Goal: Information Seeking & Learning: Compare options

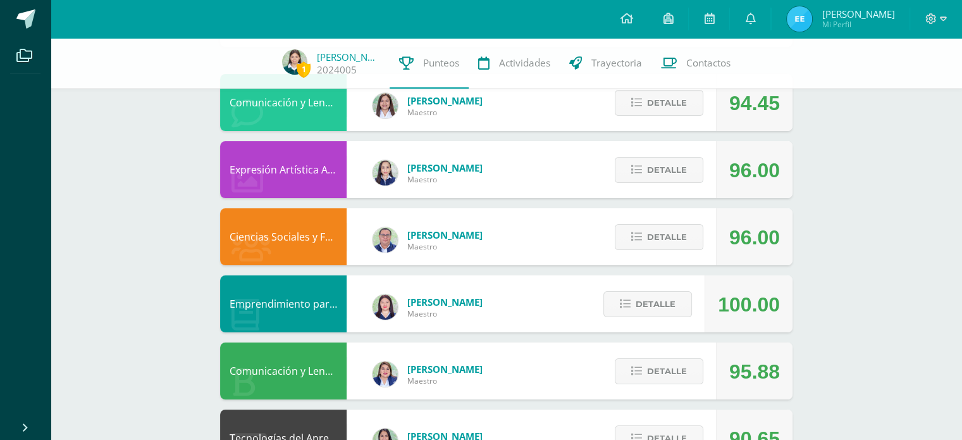
scroll to position [168, 0]
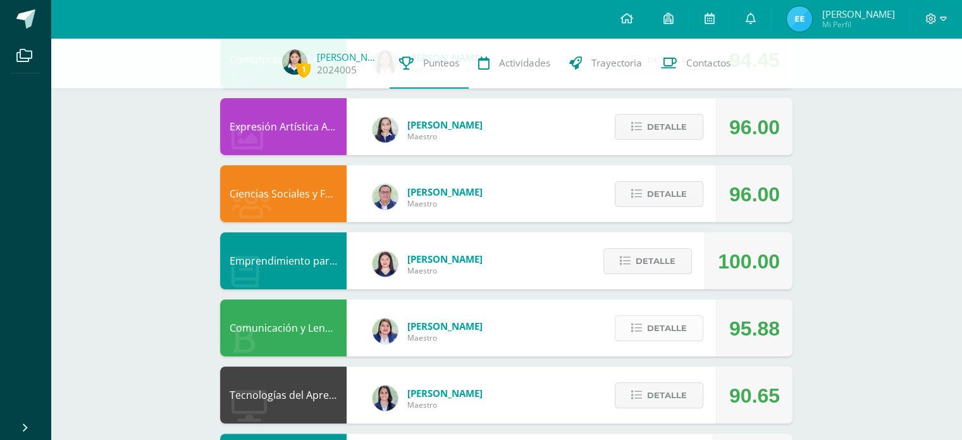
click at [673, 330] on span "Detalle" at bounding box center [667, 327] width 40 height 23
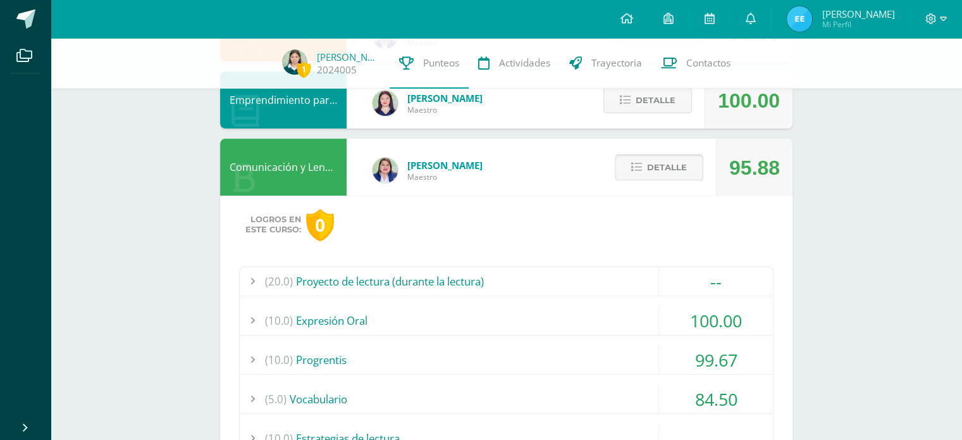
scroll to position [453, 0]
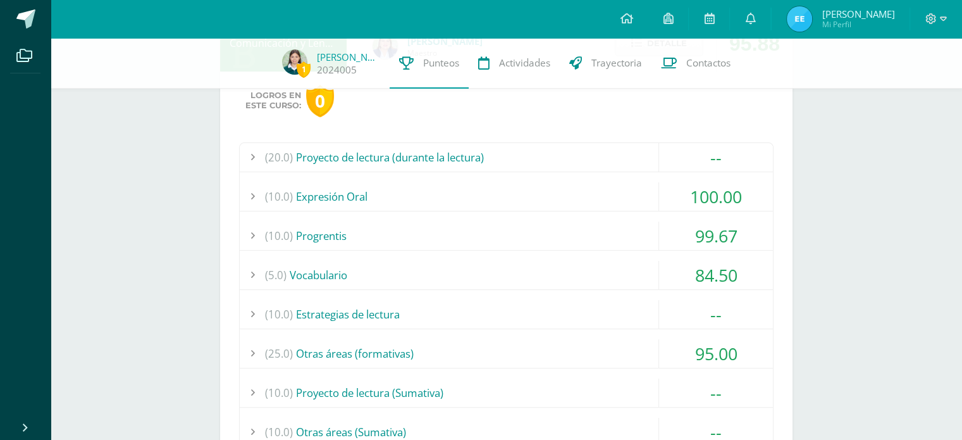
click at [722, 357] on div "95.00" at bounding box center [716, 353] width 114 height 28
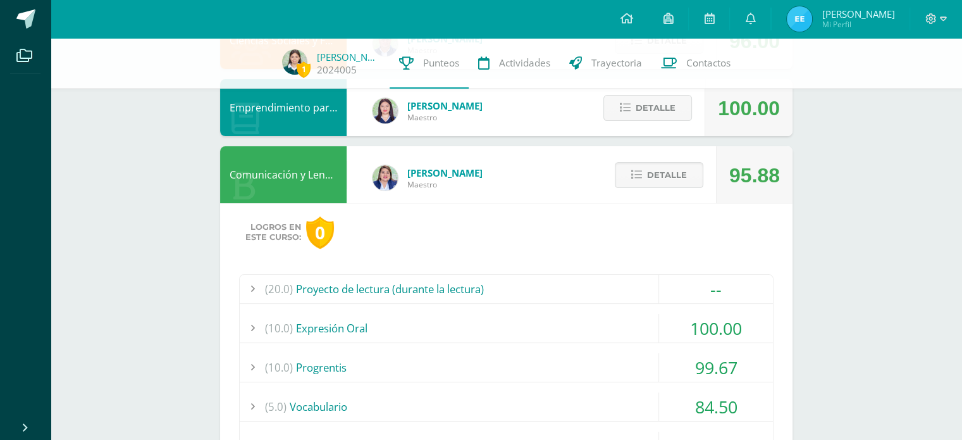
scroll to position [297, 0]
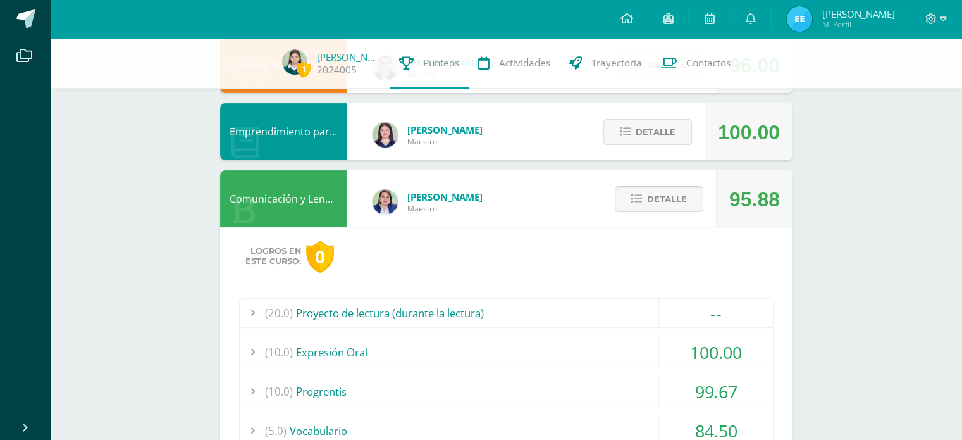
click at [690, 192] on button "Detalle" at bounding box center [659, 199] width 89 height 26
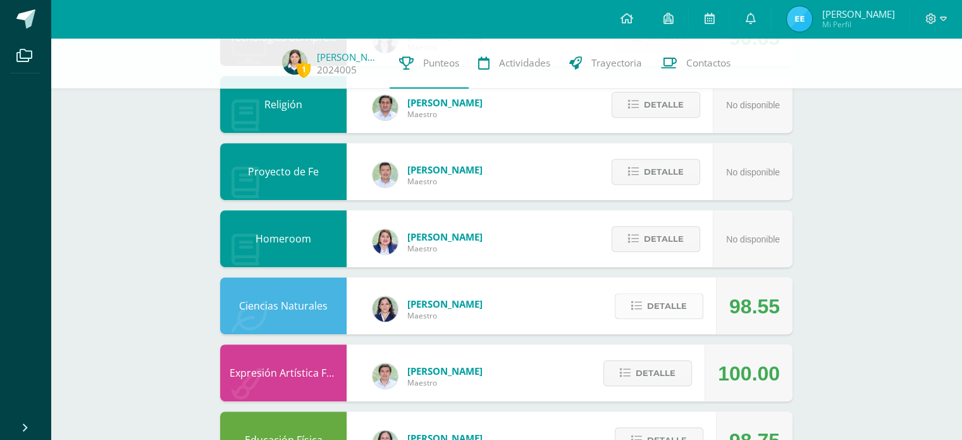
click at [661, 309] on span "Detalle" at bounding box center [667, 305] width 40 height 23
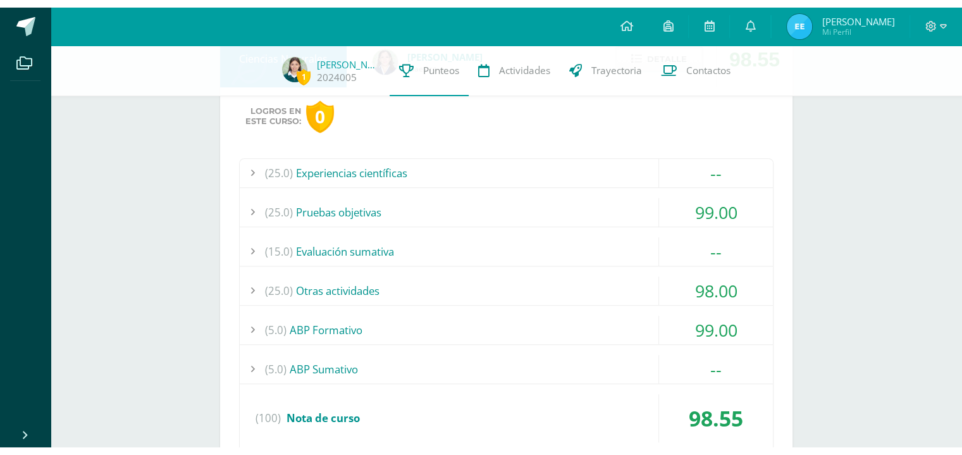
scroll to position [788, 0]
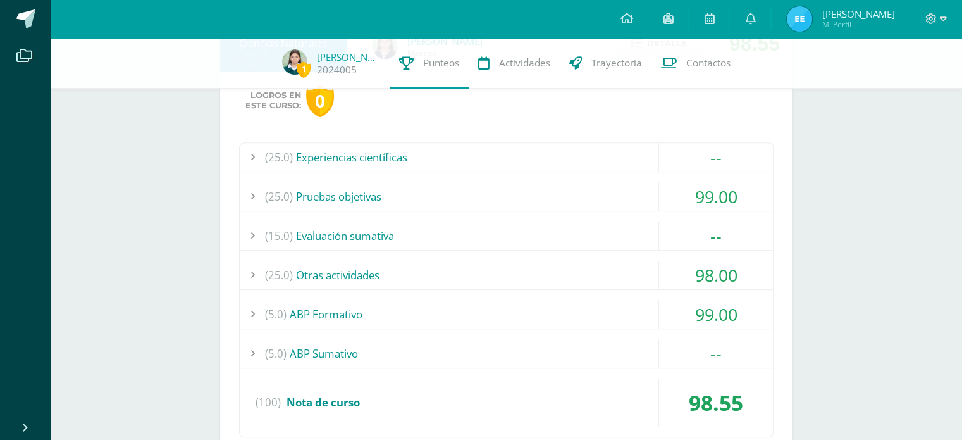
click at [692, 316] on div "99.00" at bounding box center [716, 314] width 114 height 28
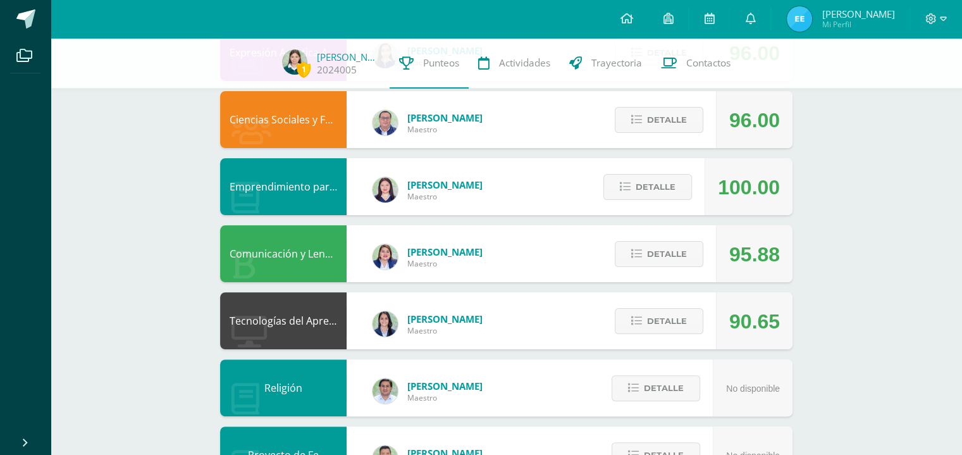
scroll to position [242, 0]
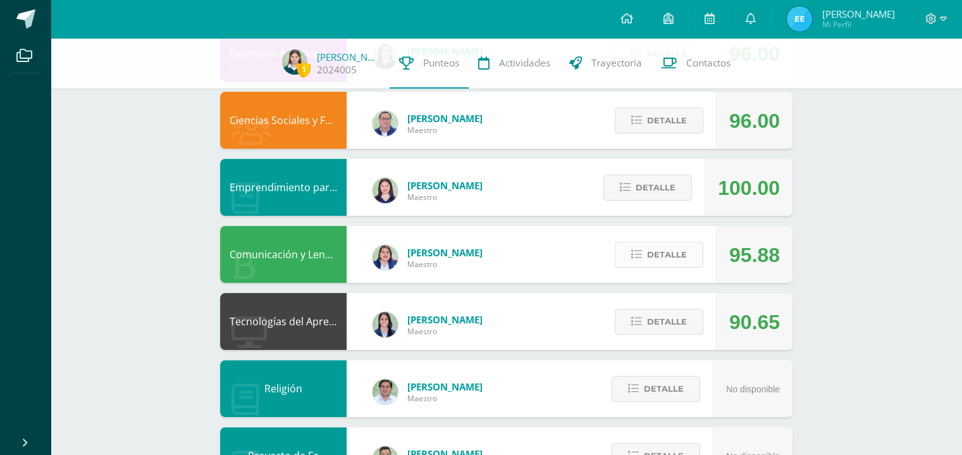
click at [679, 263] on span "Detalle" at bounding box center [667, 254] width 40 height 23
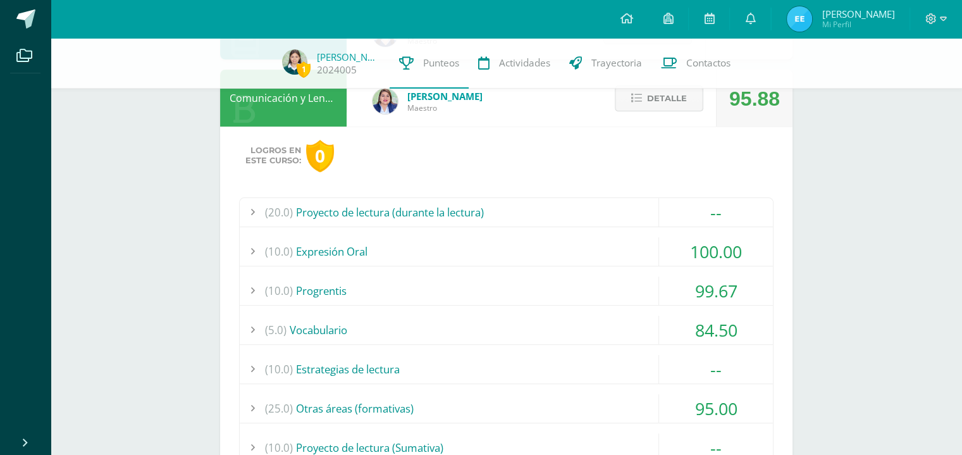
scroll to position [400, 0]
click at [736, 292] on div "99.67" at bounding box center [716, 289] width 114 height 28
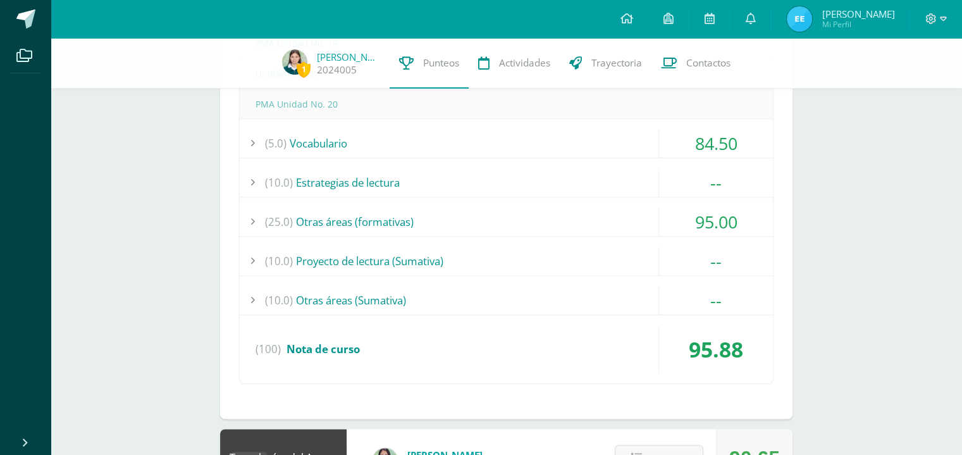
scroll to position [827, 0]
click at [738, 213] on div "95.00" at bounding box center [716, 221] width 114 height 28
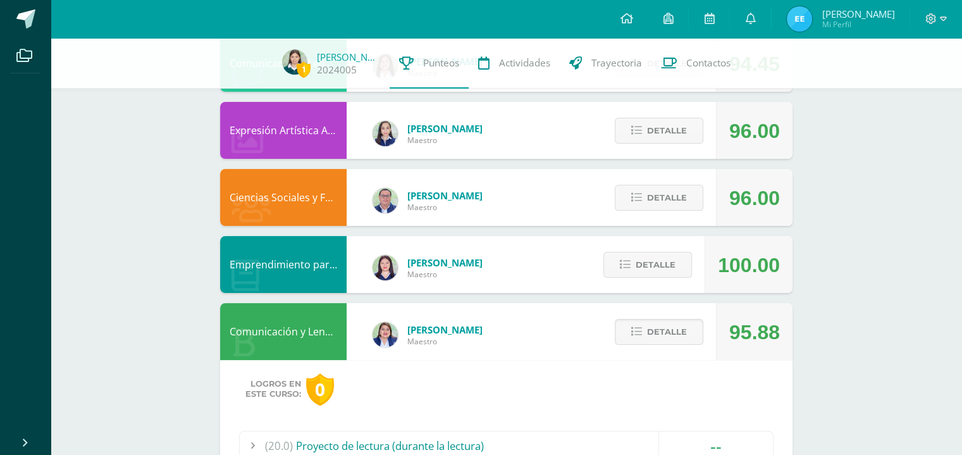
click at [709, 283] on div "100.00" at bounding box center [749, 264] width 88 height 57
click at [676, 340] on span "Detalle" at bounding box center [667, 331] width 40 height 23
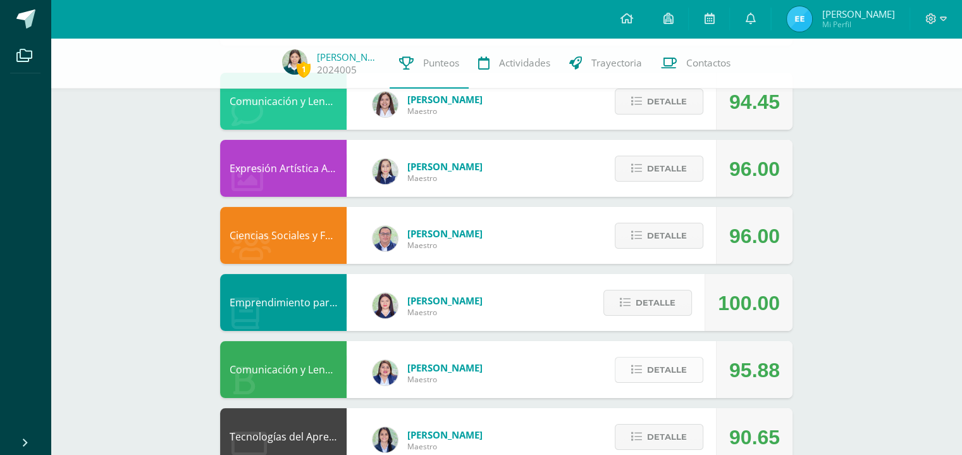
scroll to position [0, 0]
